Goal: Information Seeking & Learning: Learn about a topic

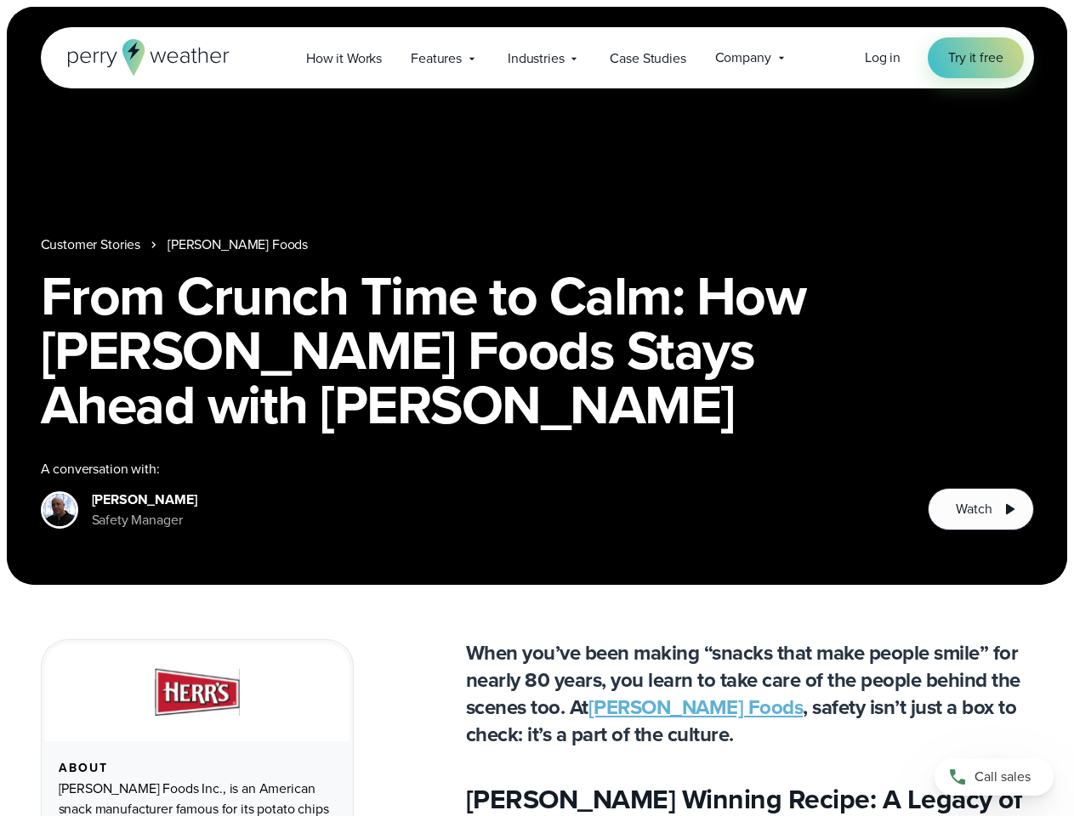
click at [537, 408] on h1 "From Crunch Time to Calm: How [PERSON_NAME] Foods Stays Ahead with [PERSON_NAME]" at bounding box center [537, 350] width 993 height 163
click at [537, 58] on span "Industries" at bounding box center [536, 58] width 56 height 20
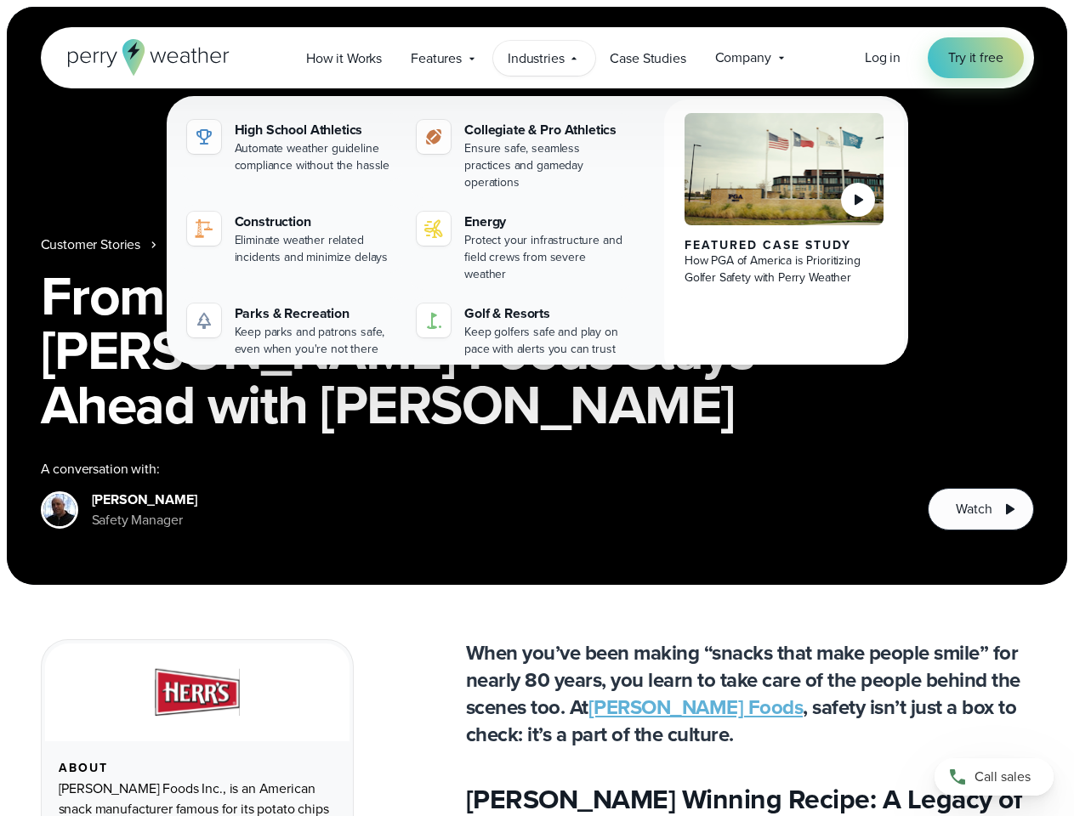
click at [537, 255] on nav "Customer Stories [PERSON_NAME] Foods" at bounding box center [537, 245] width 993 height 20
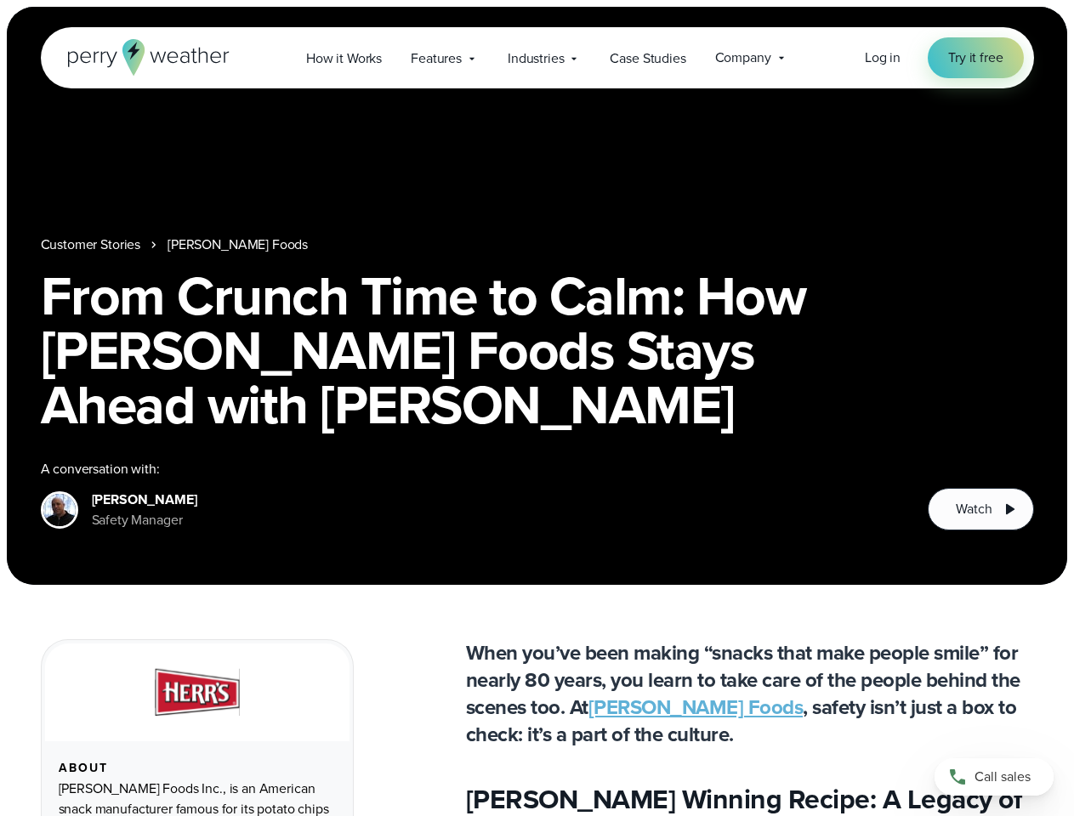
click at [201, 255] on link "[PERSON_NAME] Foods" at bounding box center [238, 245] width 140 height 20
click at [981, 509] on span "Watch" at bounding box center [974, 509] width 36 height 20
